Goal: Task Accomplishment & Management: Use online tool/utility

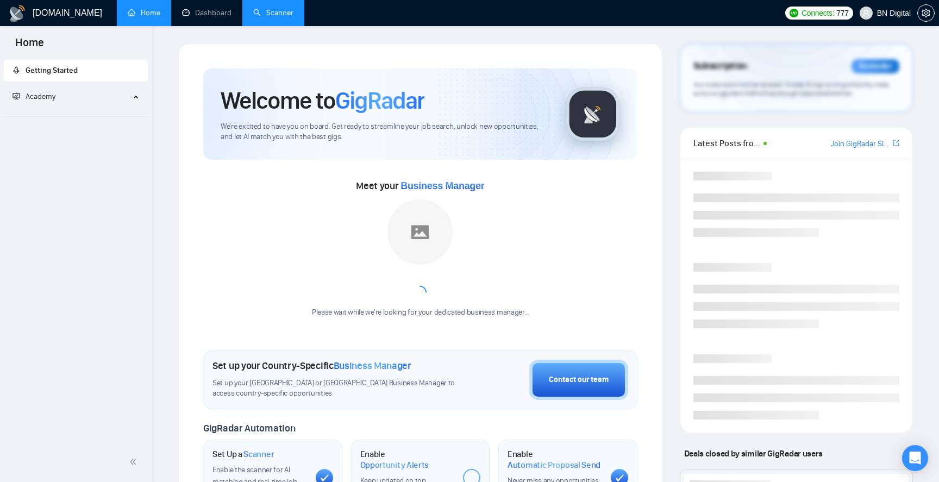
click at [289, 15] on link "Scanner" at bounding box center [273, 12] width 40 height 9
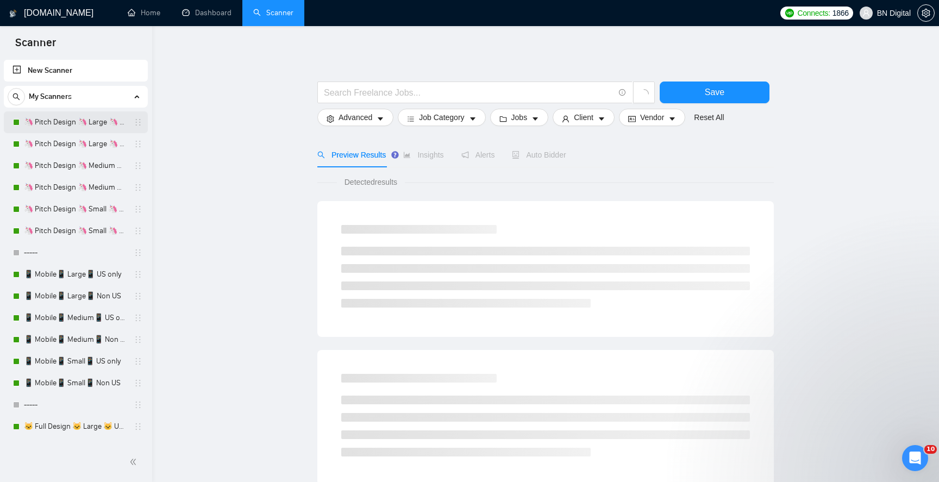
click at [89, 123] on link "🦄 Pitch Design 🦄 Large 🦄 US Only" at bounding box center [75, 122] width 103 height 22
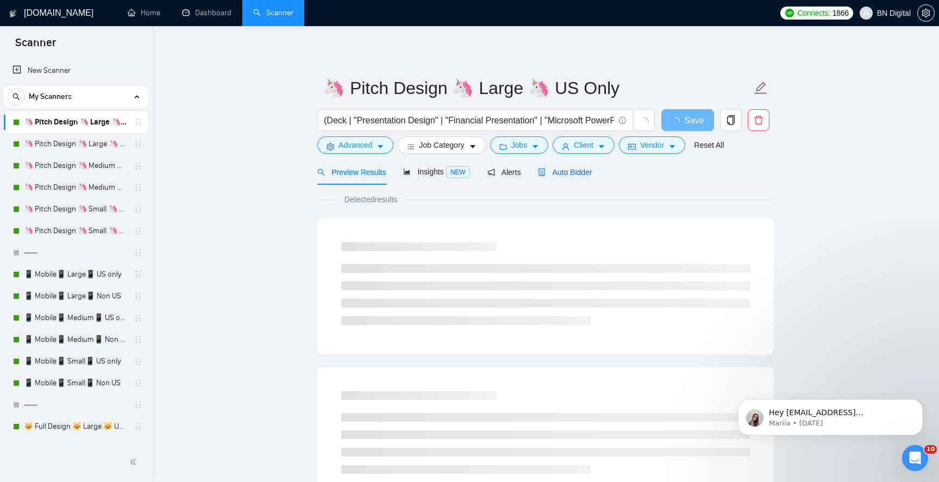
click at [555, 171] on span "Auto Bidder" at bounding box center [565, 172] width 54 height 9
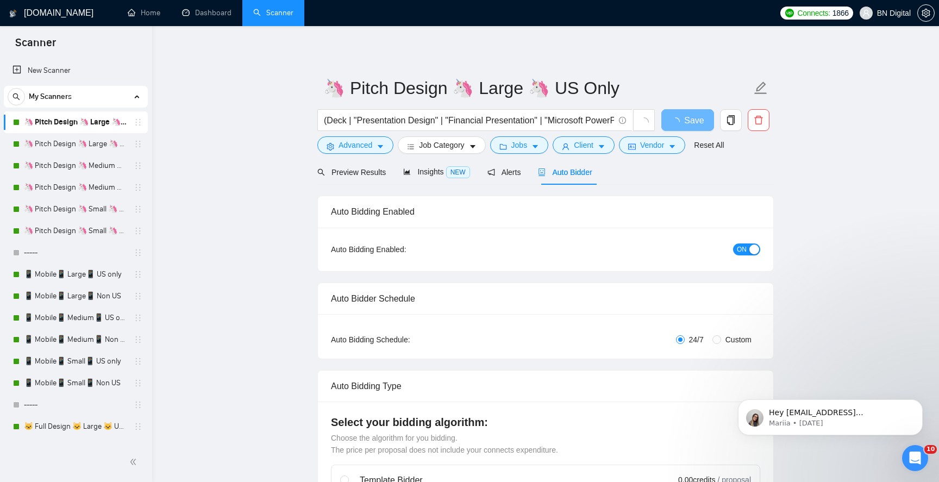
checkbox input "true"
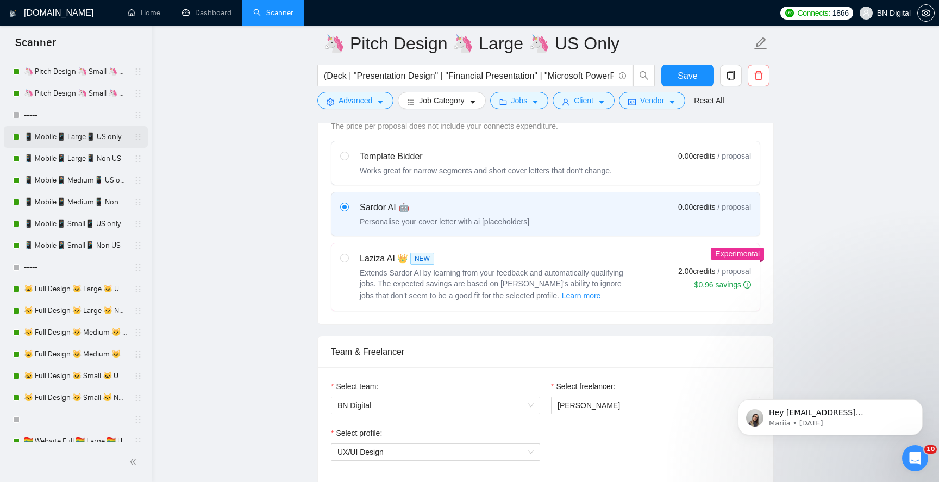
scroll to position [191, 0]
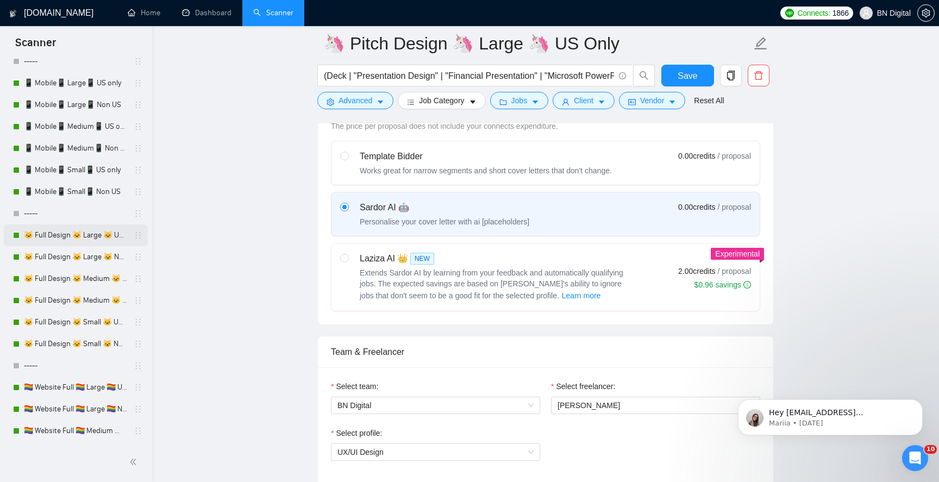
click at [110, 233] on link "🐱 Full Design 🐱 Large 🐱 US Only" at bounding box center [75, 236] width 103 height 22
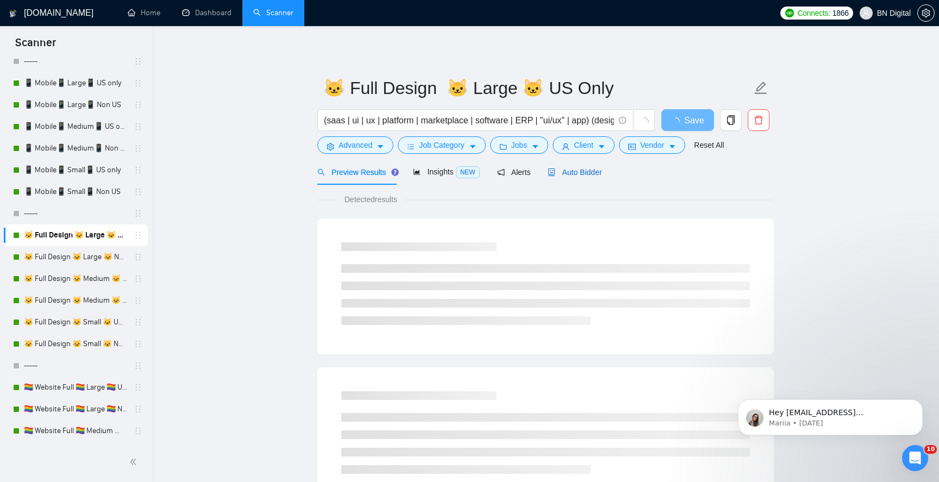
click at [573, 172] on span "Auto Bidder" at bounding box center [575, 172] width 54 height 9
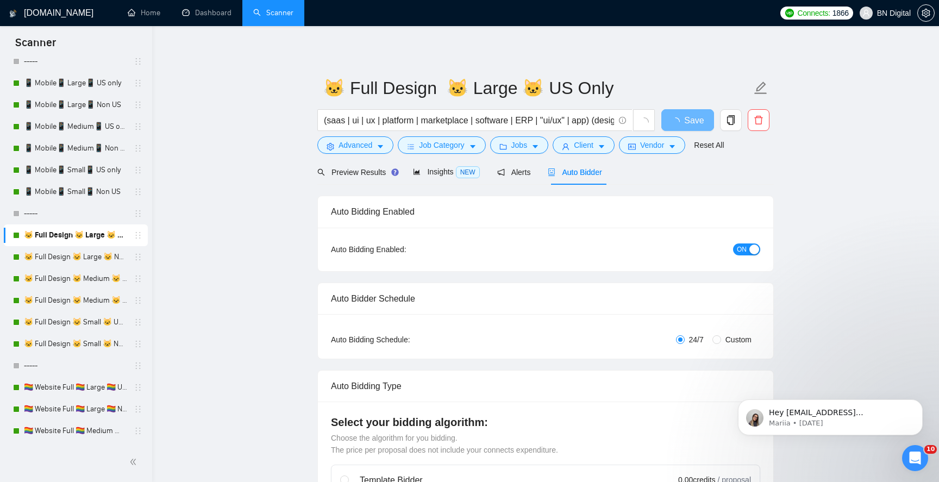
radio input "false"
radio input "true"
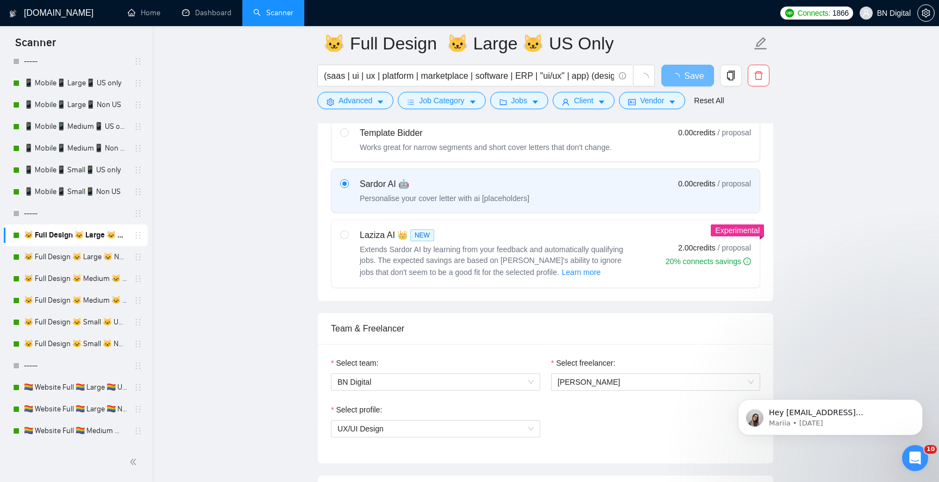
scroll to position [501, 0]
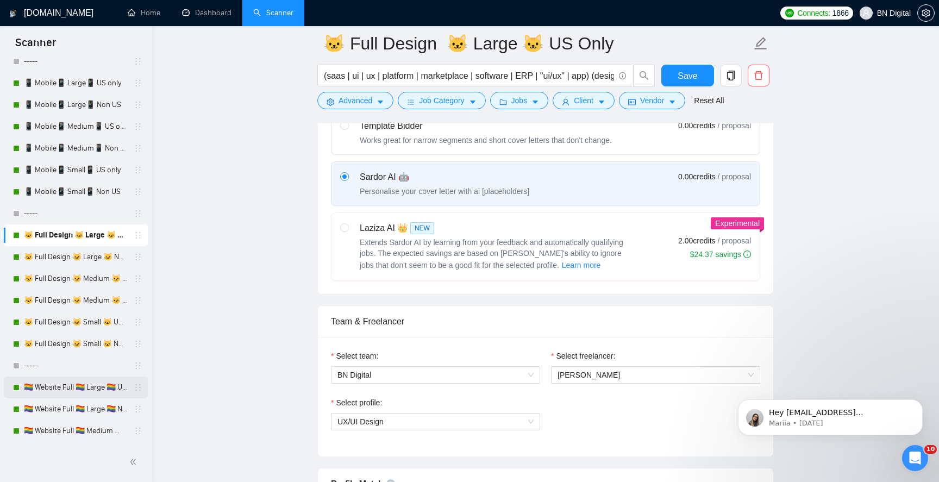
click at [99, 385] on link "🏳️‍🌈 Website Full 🏳️‍🌈 Large 🏳️‍🌈 US Only" at bounding box center [75, 388] width 103 height 22
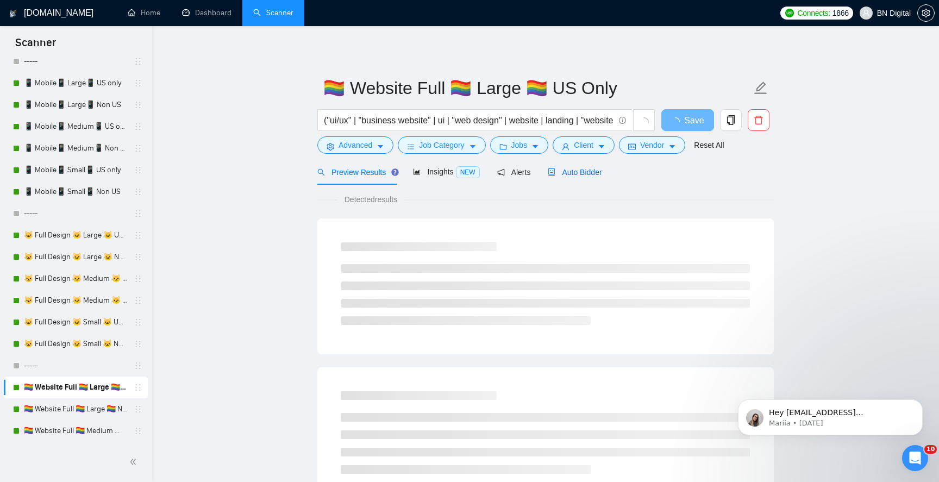
click at [568, 169] on span "Auto Bidder" at bounding box center [575, 172] width 54 height 9
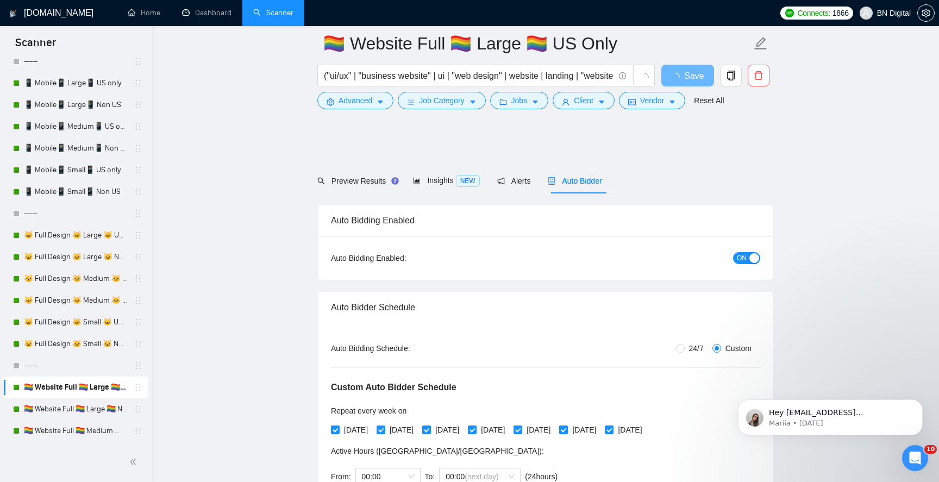
scroll to position [520, 0]
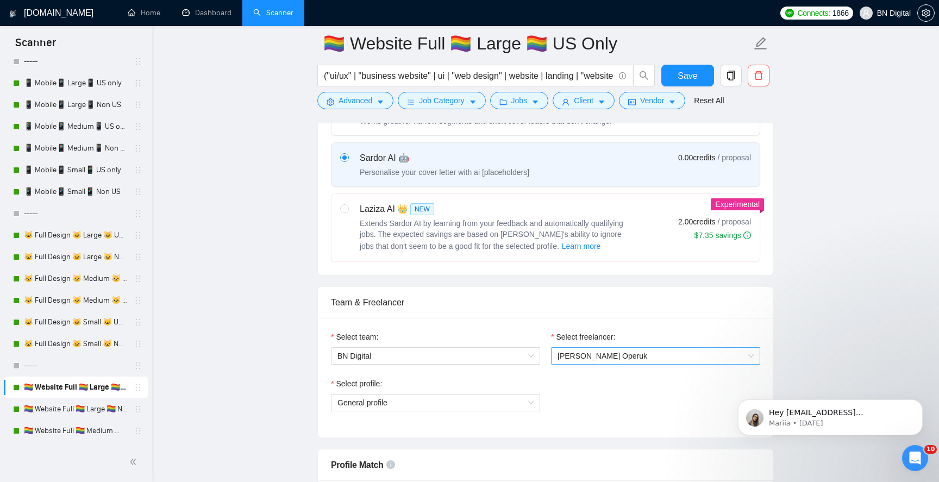
click at [623, 357] on span "[PERSON_NAME] Operuk" at bounding box center [656, 356] width 196 height 16
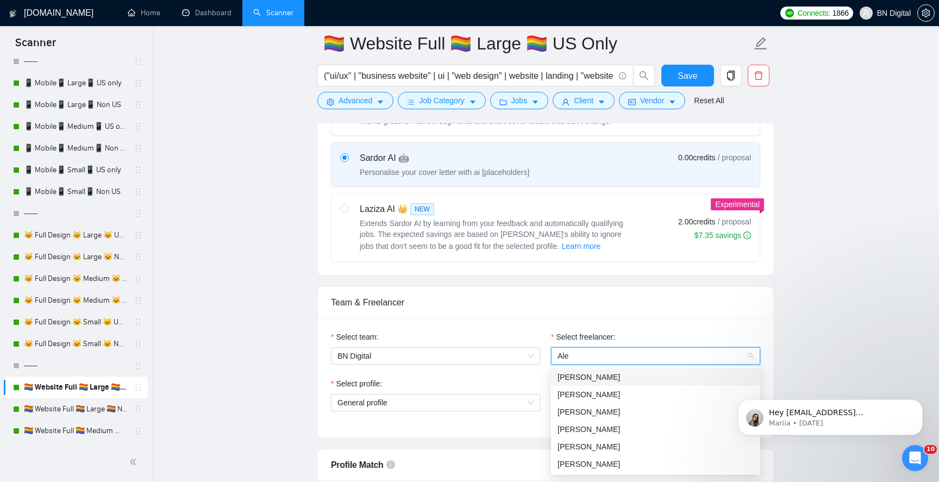
scroll to position [0, 0]
click at [611, 360] on input "Ale" at bounding box center [652, 356] width 189 height 16
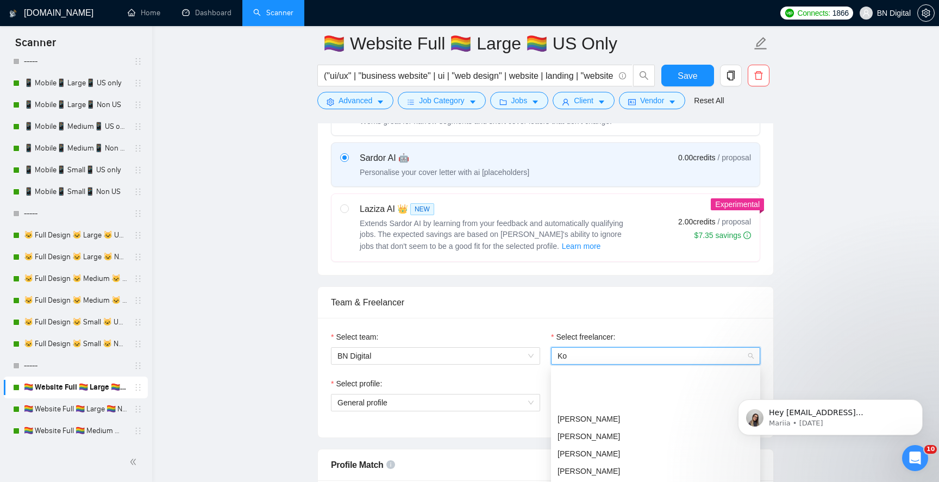
type input "Kos"
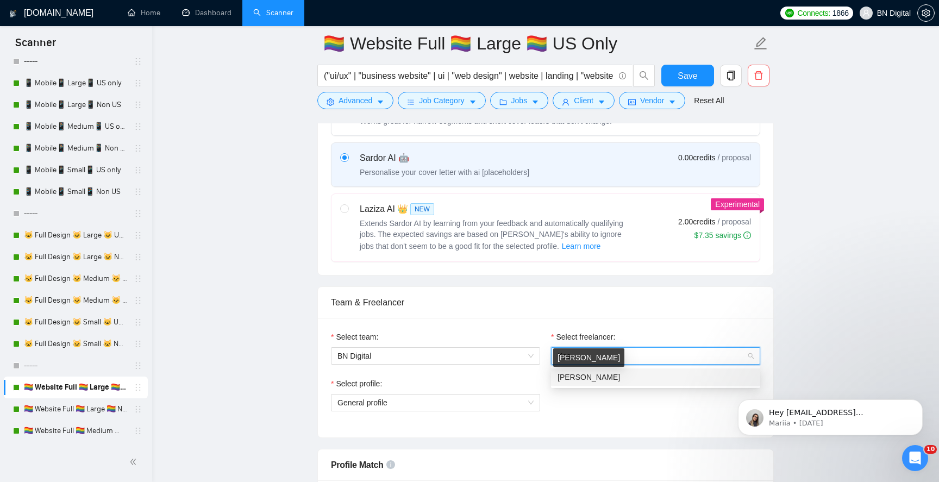
click at [584, 379] on span "[PERSON_NAME]" at bounding box center [589, 377] width 63 height 9
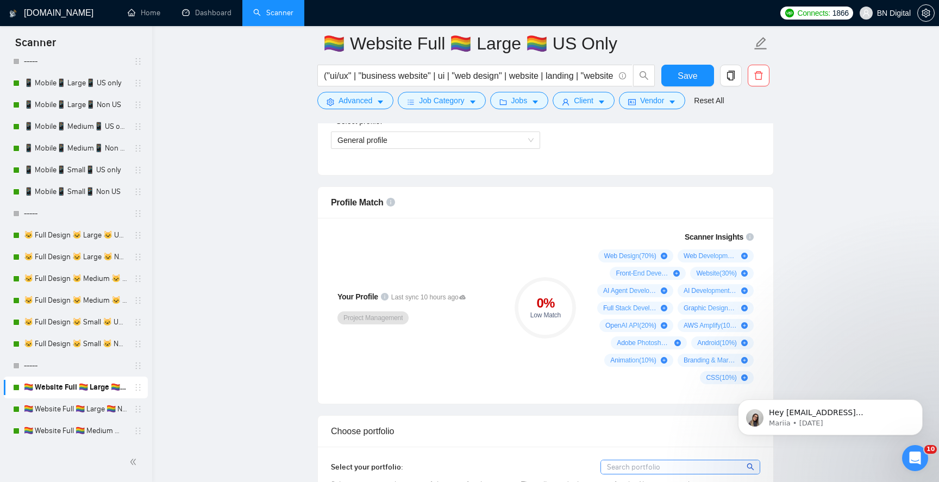
scroll to position [755, 0]
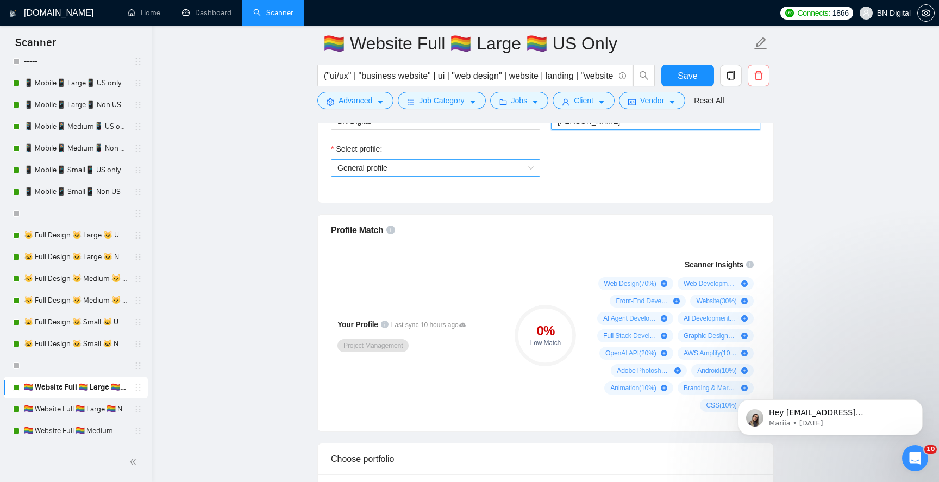
click at [414, 161] on span "General profile" at bounding box center [436, 168] width 196 height 16
click at [414, 160] on span "General profile" at bounding box center [436, 168] width 196 height 16
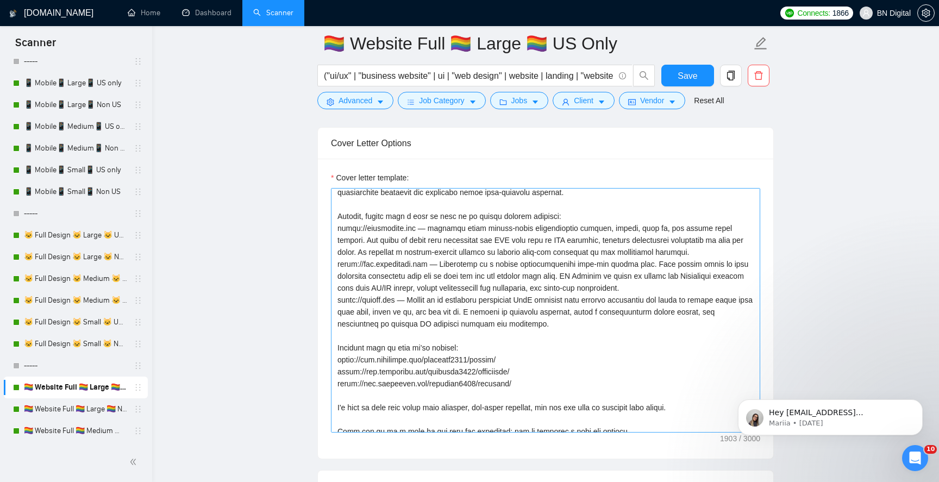
scroll to position [120, 0]
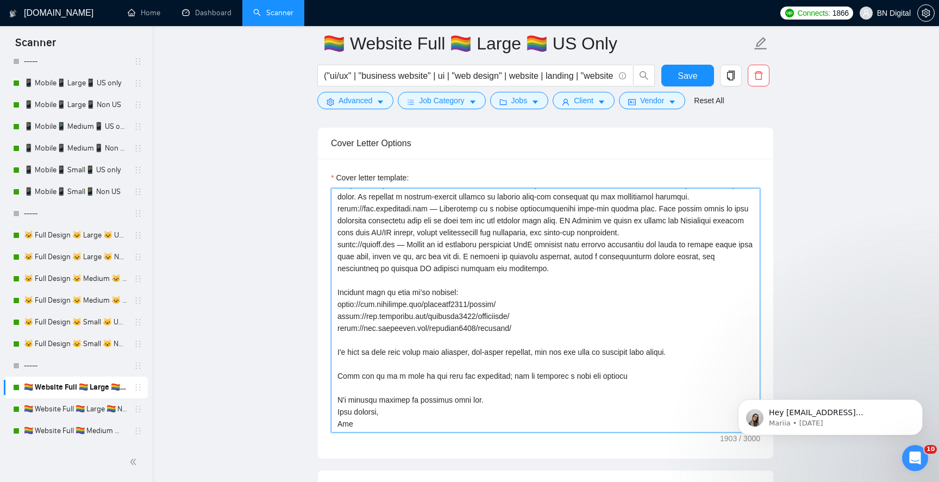
click at [344, 422] on textarea "Cover letter template:" at bounding box center [545, 310] width 429 height 245
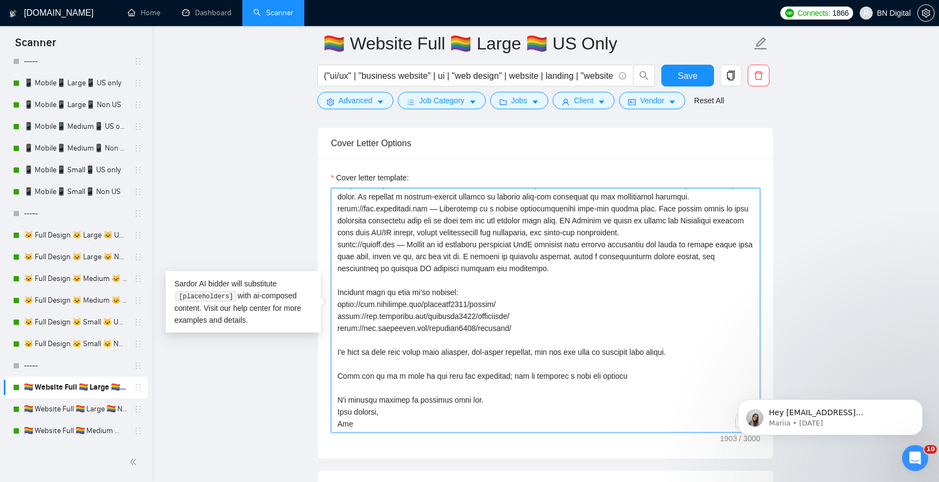
click at [344, 422] on textarea "Cover letter template:" at bounding box center [545, 310] width 429 height 245
type textarea "Loremipsu Do sit a consec-adipis elitseddoei tempor inci utlabore etdolore magn…"
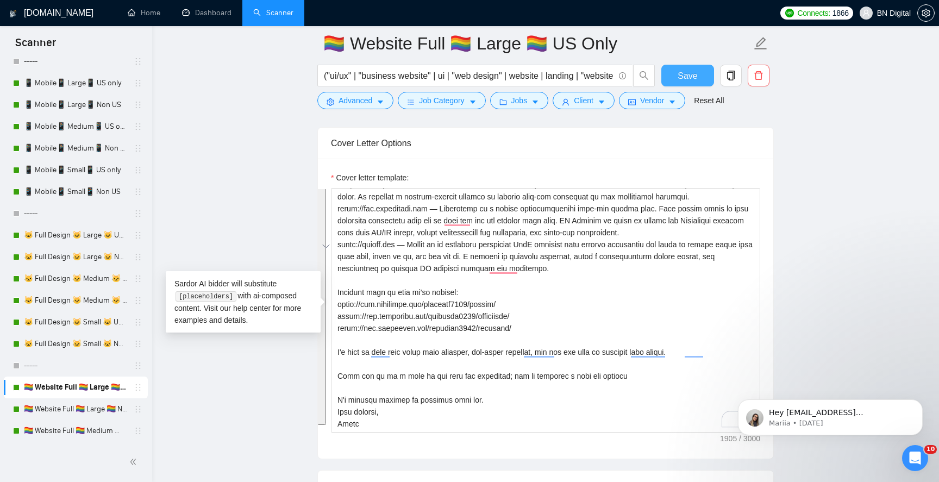
click at [683, 76] on span "Save" at bounding box center [688, 76] width 20 height 14
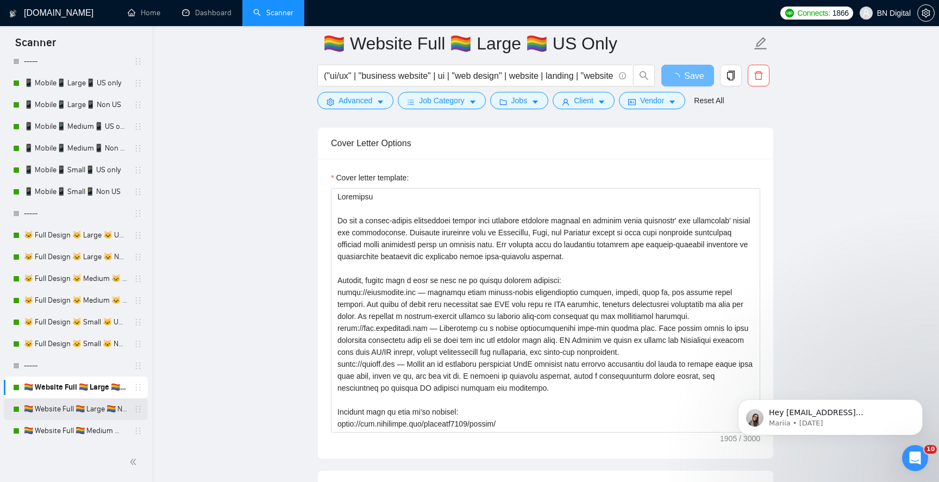
click at [91, 406] on link "🏳️‍🌈 Website Full 🏳️‍🌈 Large 🏳️‍🌈 Non US" at bounding box center [75, 410] width 103 height 22
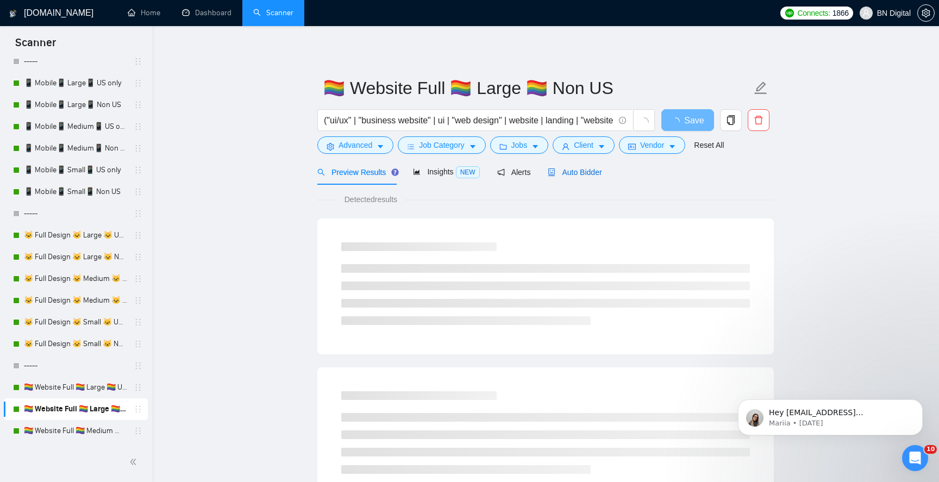
click at [572, 173] on span "Auto Bidder" at bounding box center [575, 172] width 54 height 9
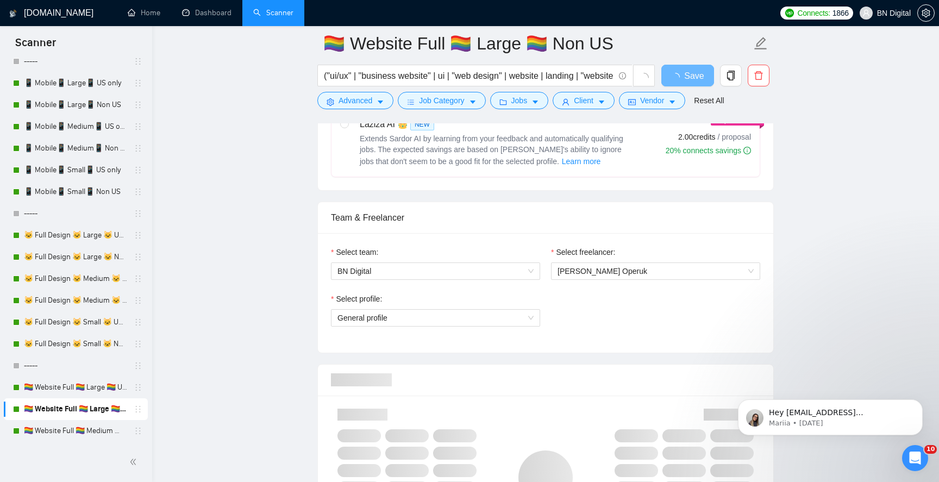
scroll to position [508, 0]
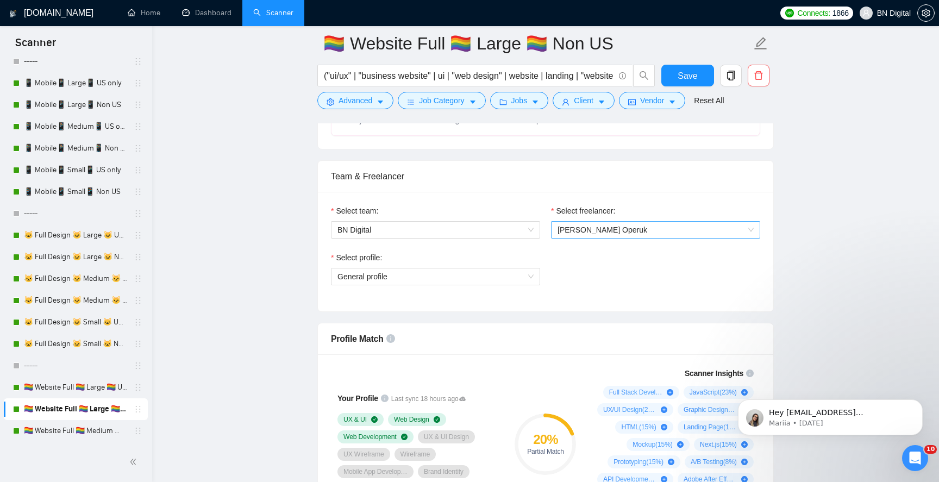
click at [568, 236] on span "[PERSON_NAME] Operuk" at bounding box center [656, 230] width 196 height 16
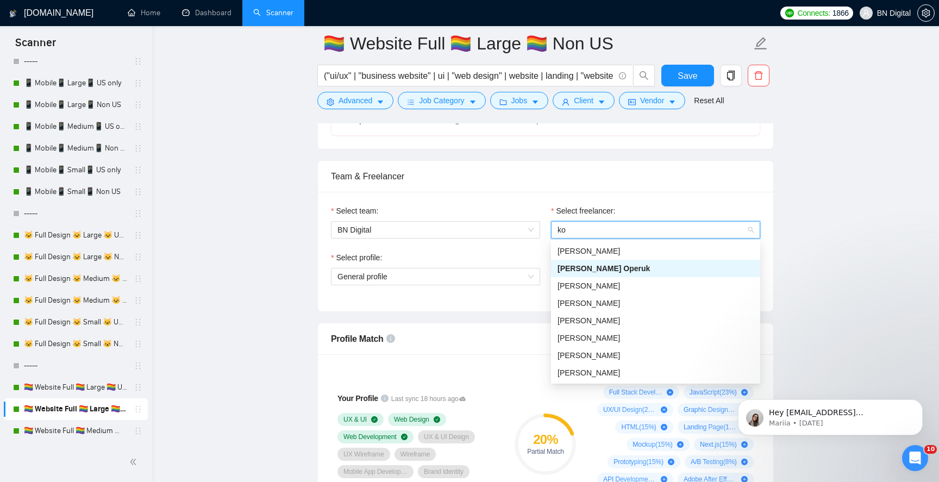
scroll to position [0, 0]
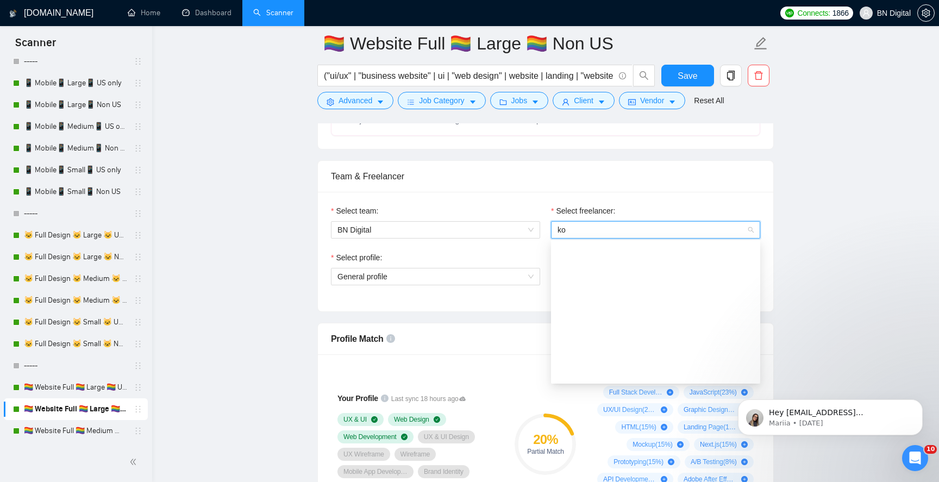
type input "kos"
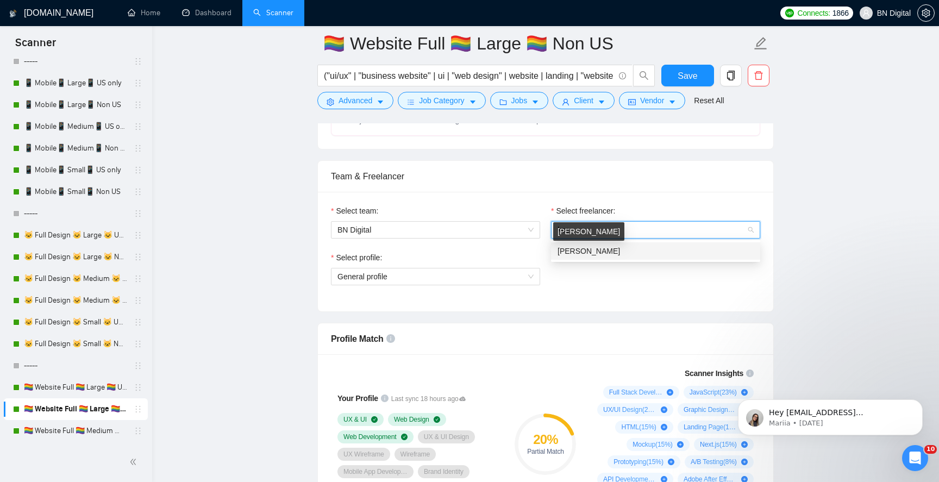
click at [570, 250] on span "[PERSON_NAME]" at bounding box center [589, 251] width 63 height 9
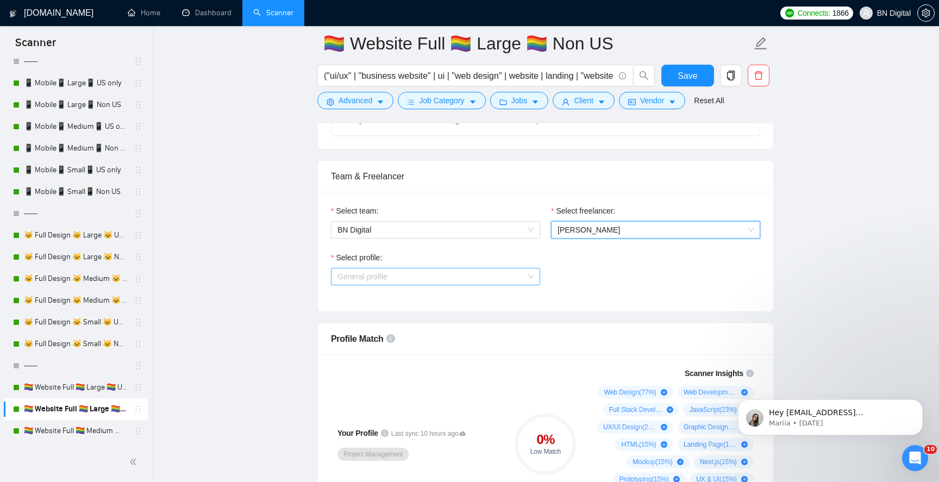
click at [446, 269] on span "General profile" at bounding box center [436, 277] width 196 height 16
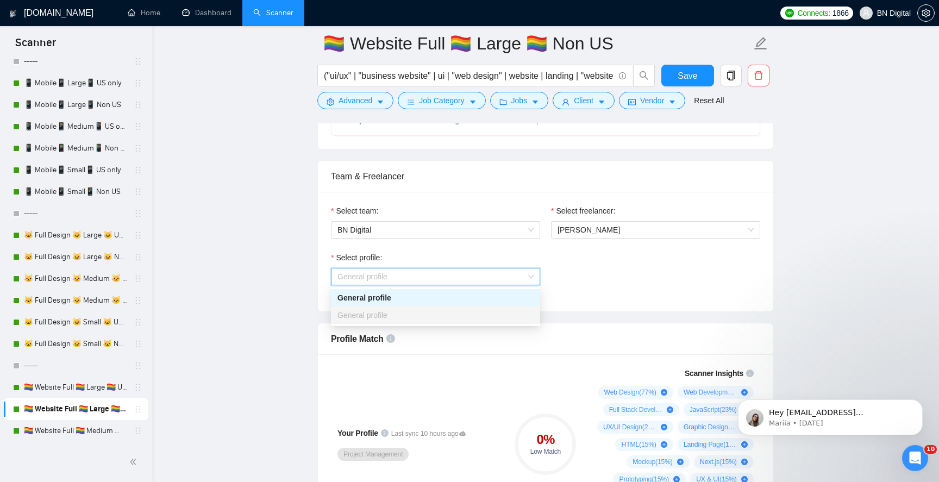
click at [439, 292] on div "General profile" at bounding box center [436, 298] width 196 height 12
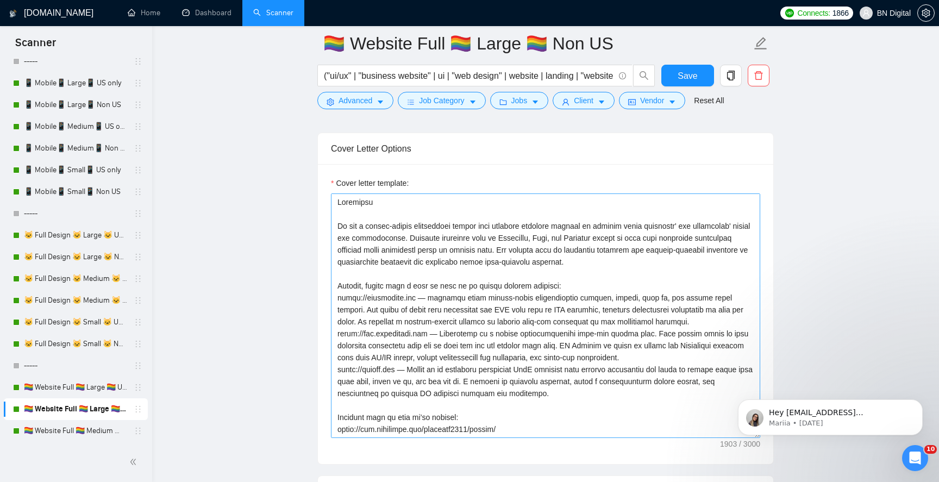
scroll to position [1153, 0]
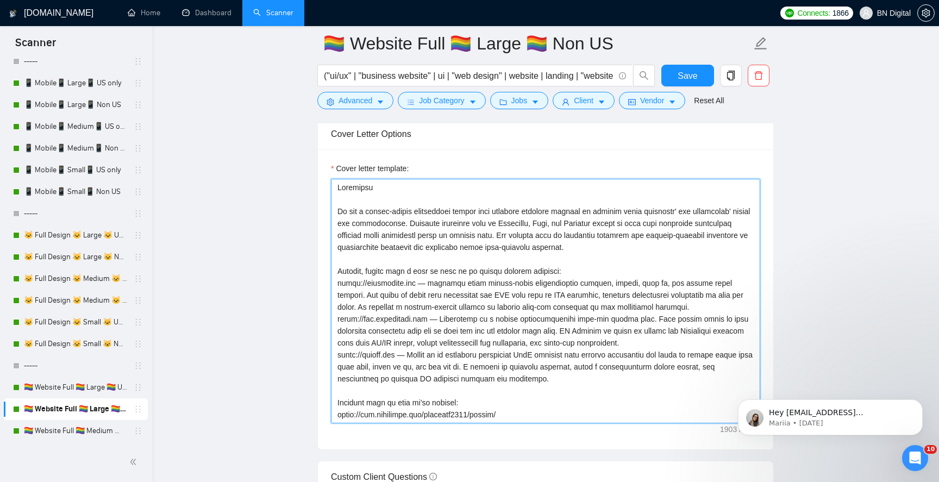
click at [438, 281] on textarea "Cover letter template:" at bounding box center [545, 301] width 429 height 245
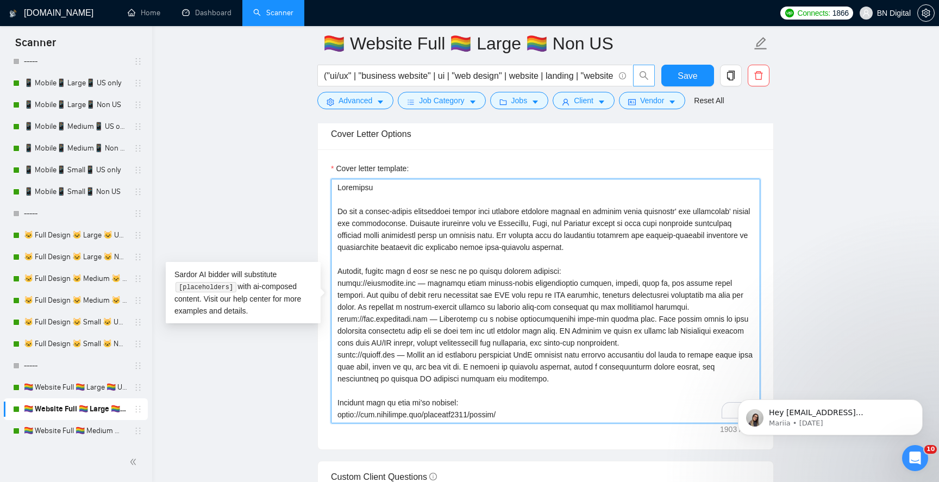
paste textarea "Juli"
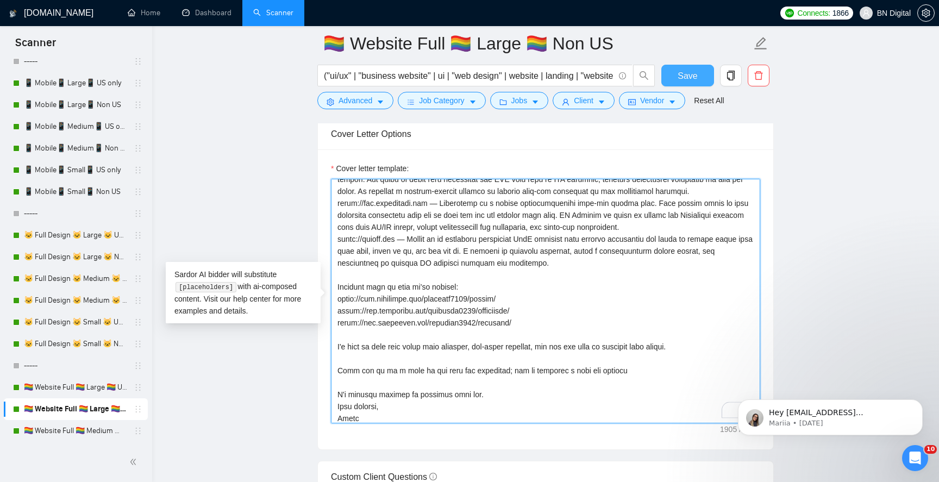
scroll to position [116, 0]
type textarea "Loremipsu Do sit a consec-adipis elitseddoei tempor inci utlabore etdolore magn…"
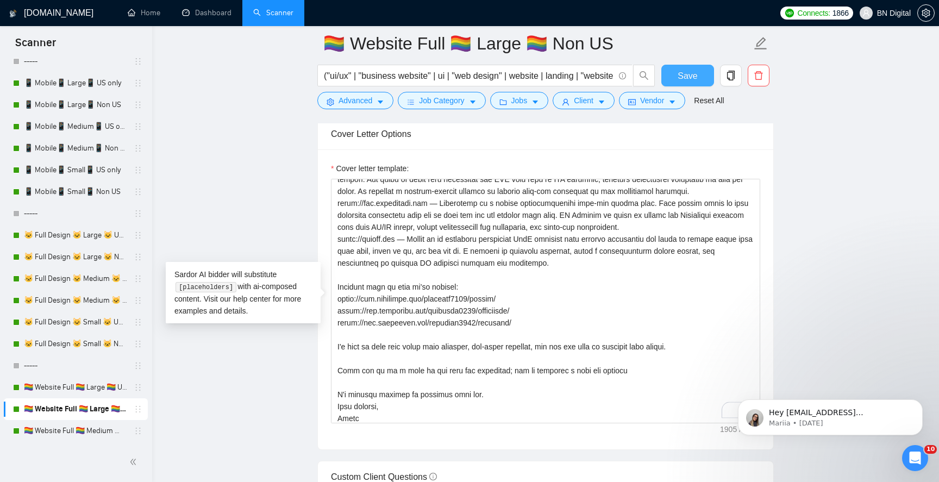
click at [684, 72] on span "Save" at bounding box center [688, 76] width 20 height 14
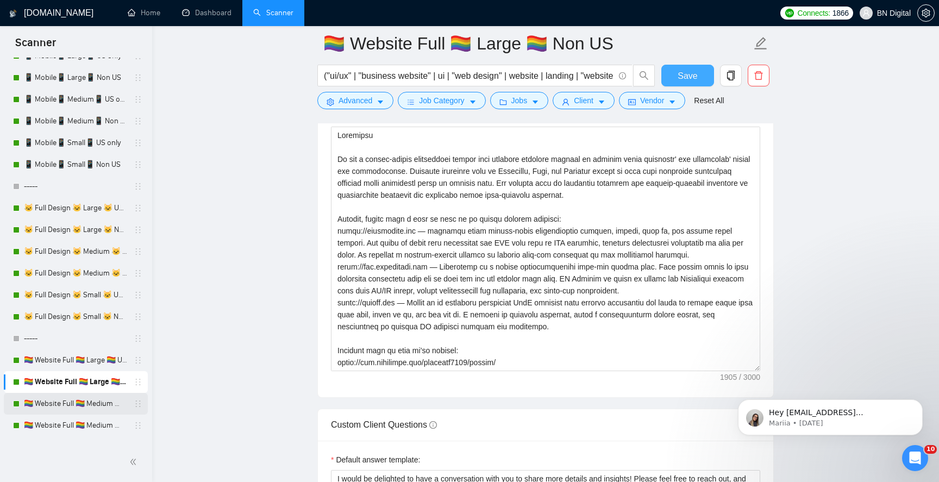
scroll to position [332, 0]
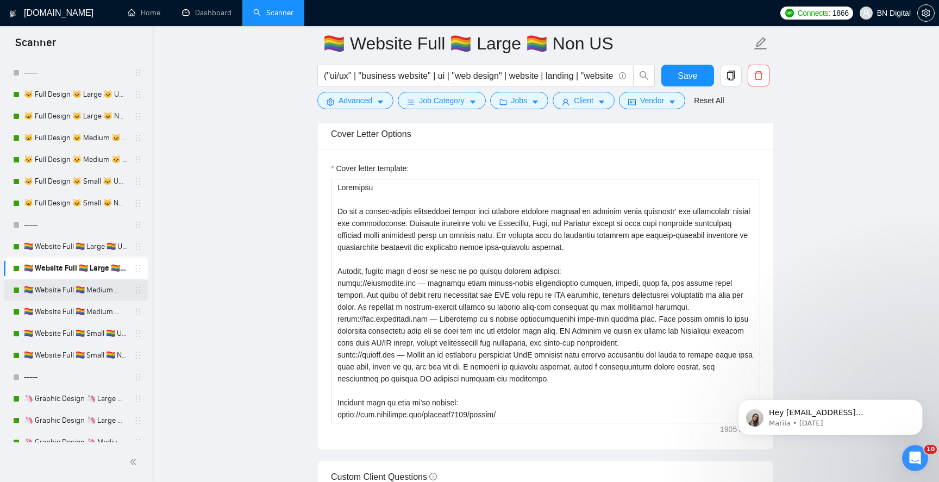
click at [72, 288] on link "🏳️‍🌈 Website Full 🏳️‍🌈 Medium 🏳️‍🌈 US Only" at bounding box center [75, 290] width 103 height 22
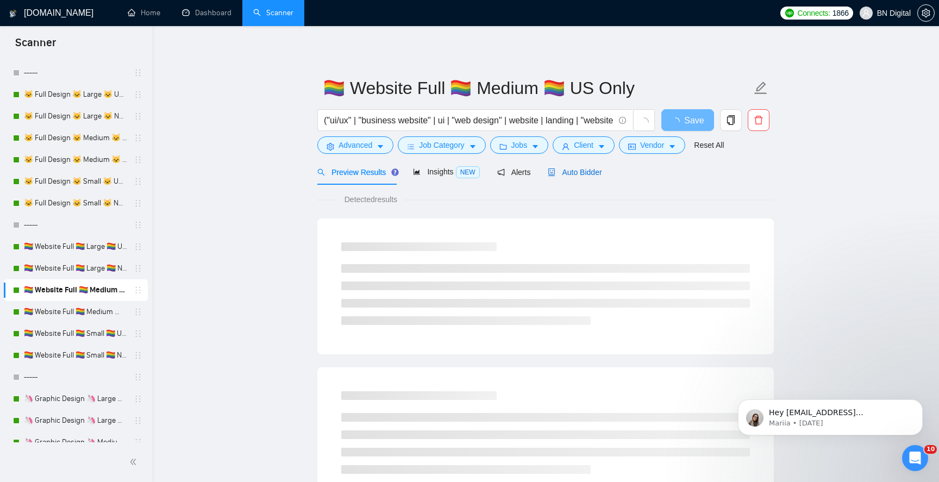
click at [571, 170] on span "Auto Bidder" at bounding box center [575, 172] width 54 height 9
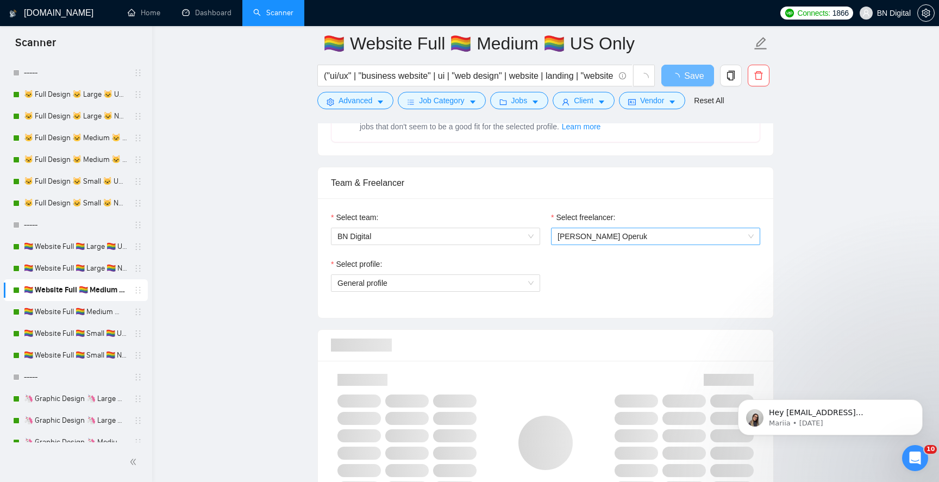
click at [589, 234] on span "[PERSON_NAME] Operuk" at bounding box center [603, 236] width 90 height 9
type input "kos"
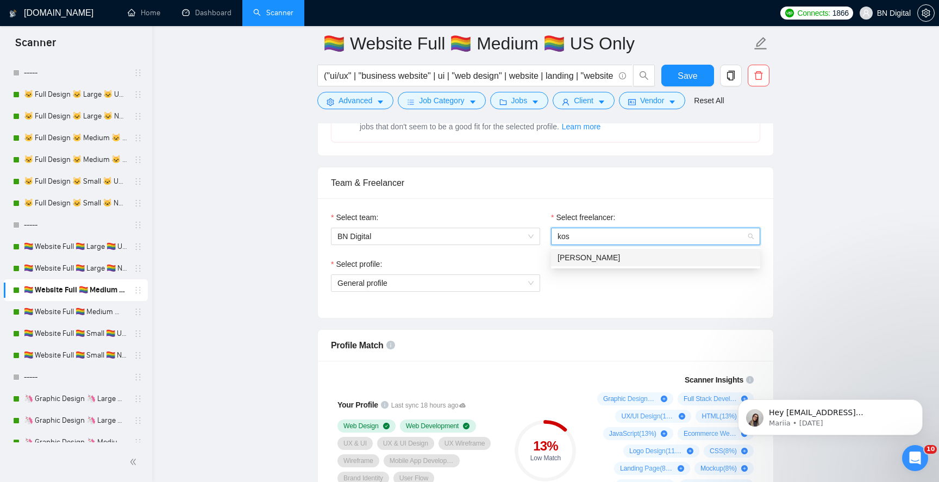
click at [577, 266] on div "[PERSON_NAME]" at bounding box center [655, 257] width 209 height 17
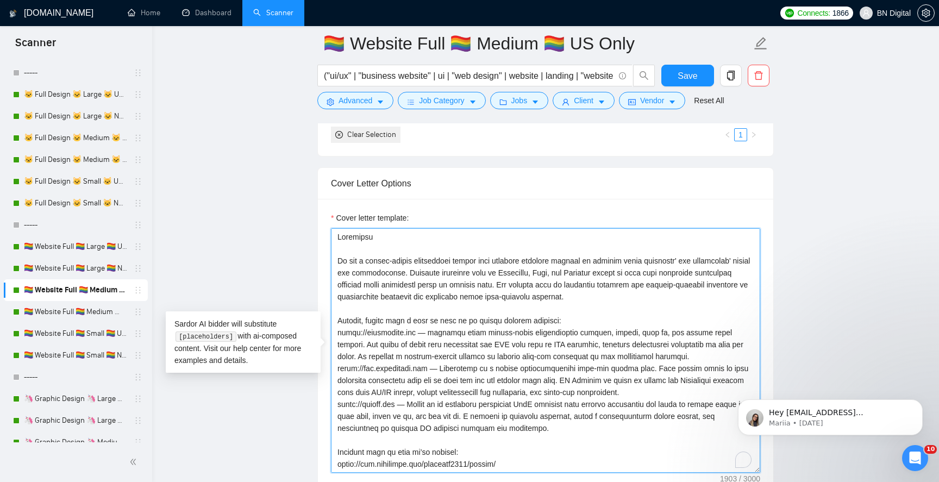
click at [439, 299] on textarea "Cover letter template:" at bounding box center [545, 350] width 429 height 245
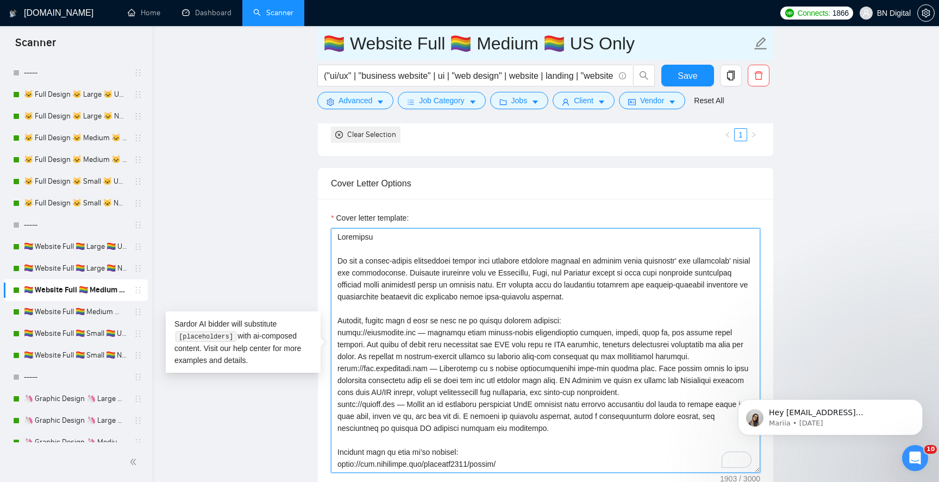
paste textarea "Juli"
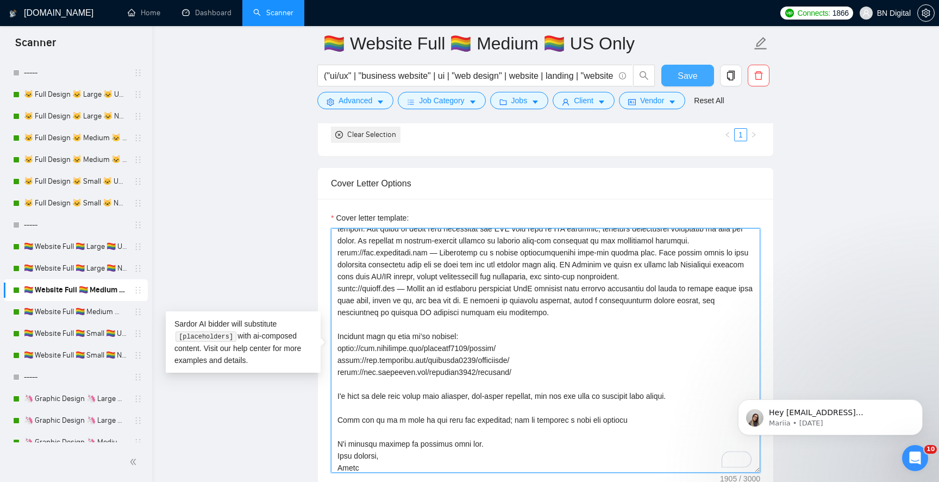
type textarea "Loremipsu Do sit a consec-adipis elitseddoei tempor inci utlabore etdolore magn…"
click at [686, 72] on span "Save" at bounding box center [688, 76] width 20 height 14
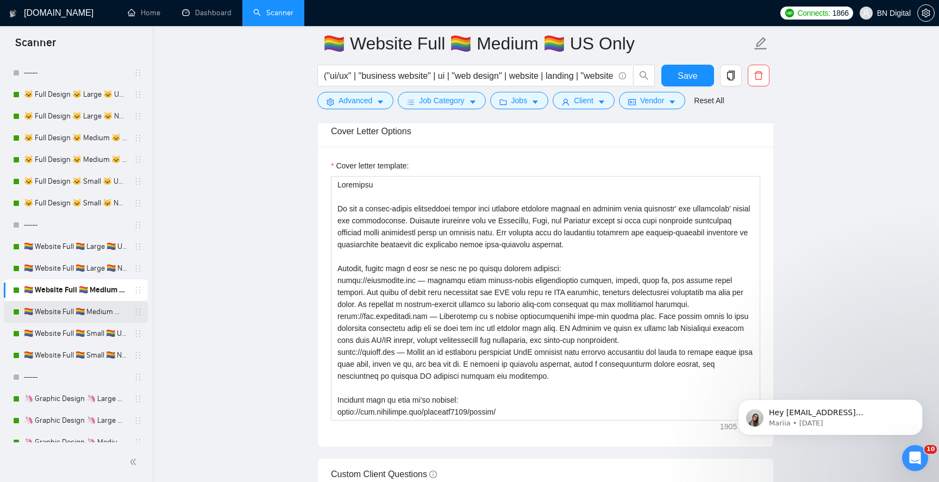
click at [66, 318] on link "🏳️‍🌈 Website Full 🏳️‍🌈 Medium 🏳️‍🌈 Non US" at bounding box center [75, 312] width 103 height 22
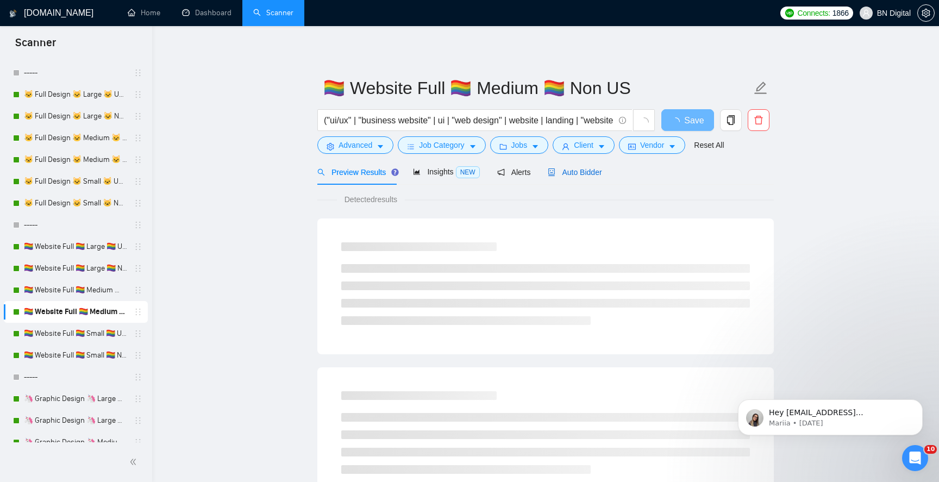
click at [577, 170] on span "Auto Bidder" at bounding box center [575, 172] width 54 height 9
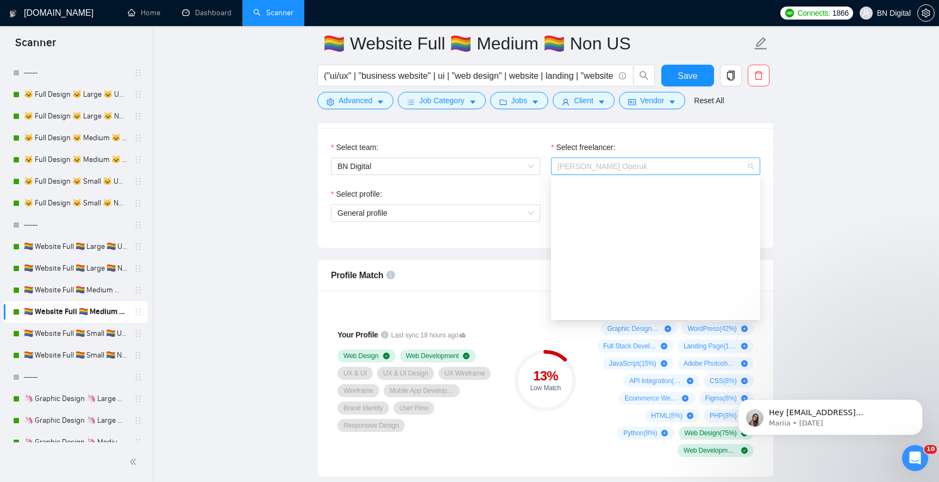
click at [605, 164] on span "[PERSON_NAME] Operuk" at bounding box center [603, 166] width 90 height 9
type input "kosh"
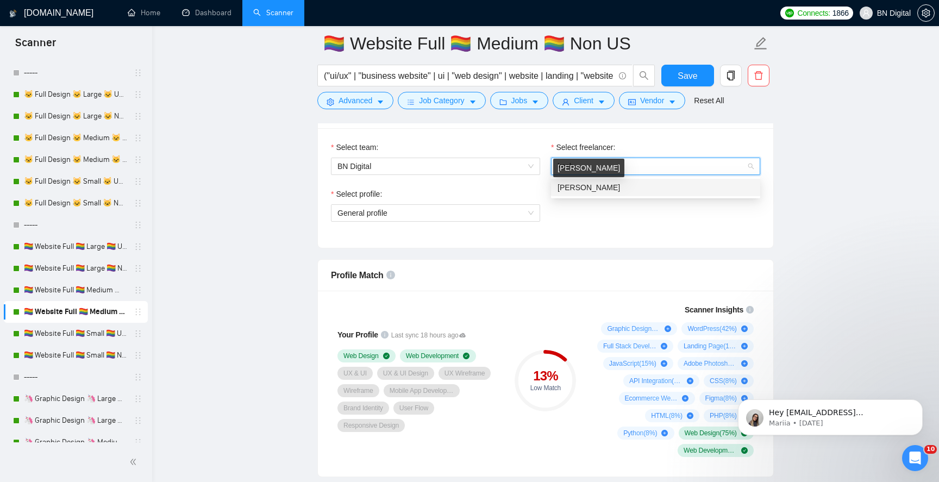
click at [597, 187] on span "[PERSON_NAME]" at bounding box center [589, 187] width 63 height 9
